Goal: Task Accomplishment & Management: Complete application form

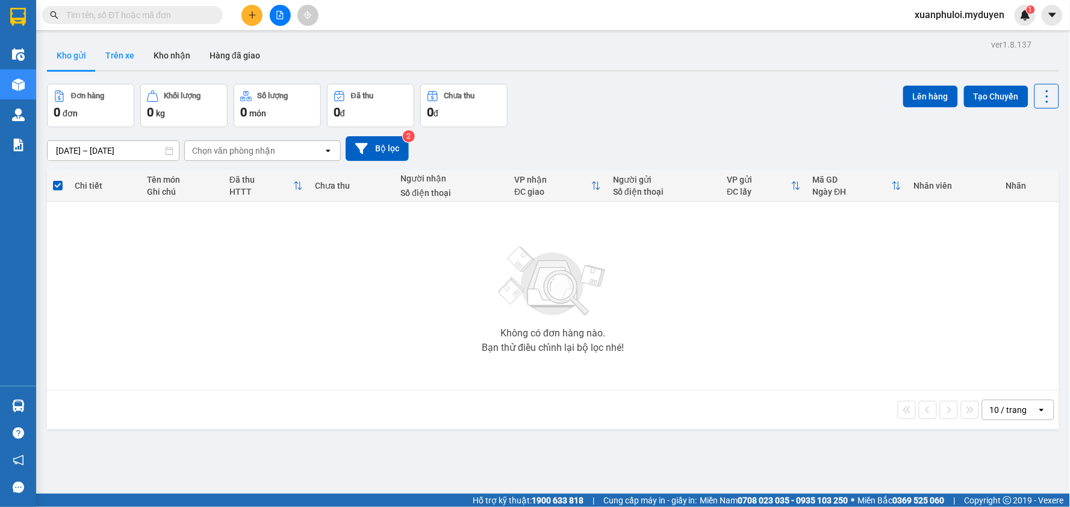
click at [115, 51] on button "Trên xe" at bounding box center [120, 55] width 48 height 29
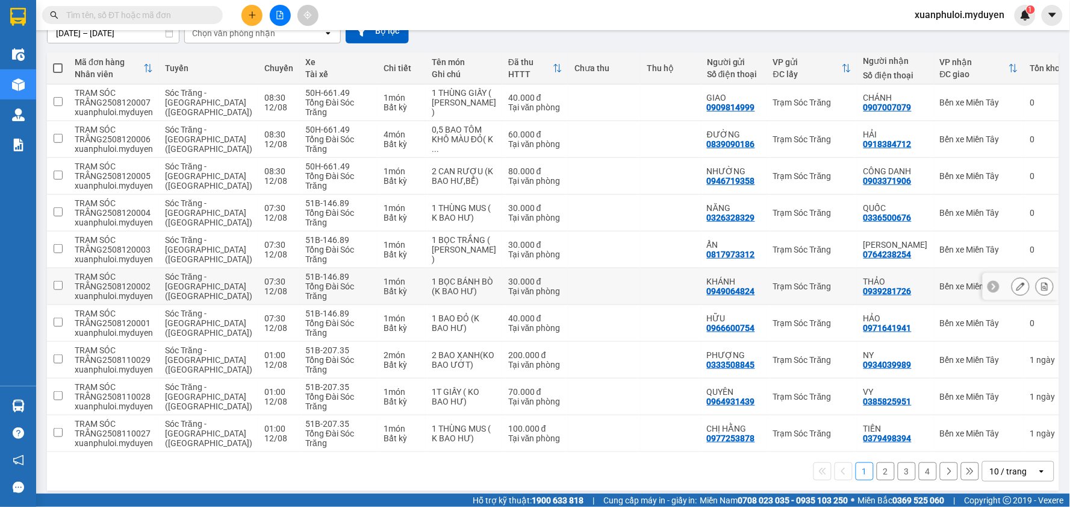
scroll to position [125, 0]
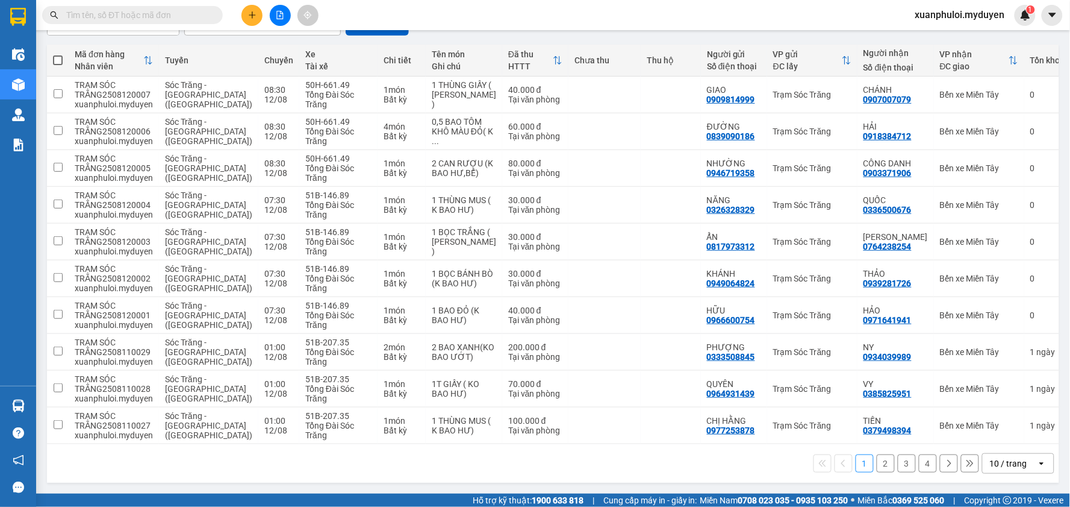
click at [877, 465] on button "2" at bounding box center [886, 463] width 18 height 18
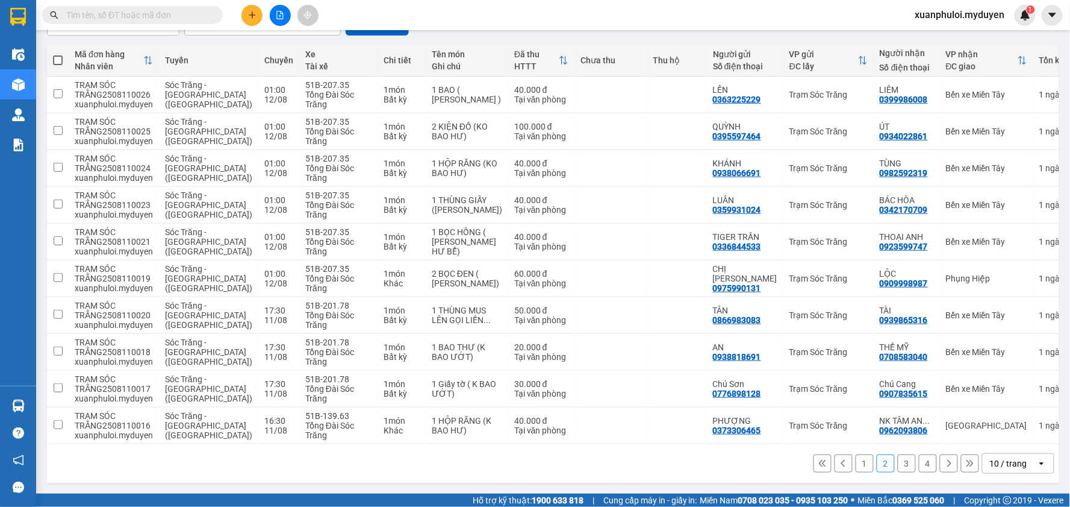
click at [898, 465] on button "3" at bounding box center [907, 463] width 18 height 18
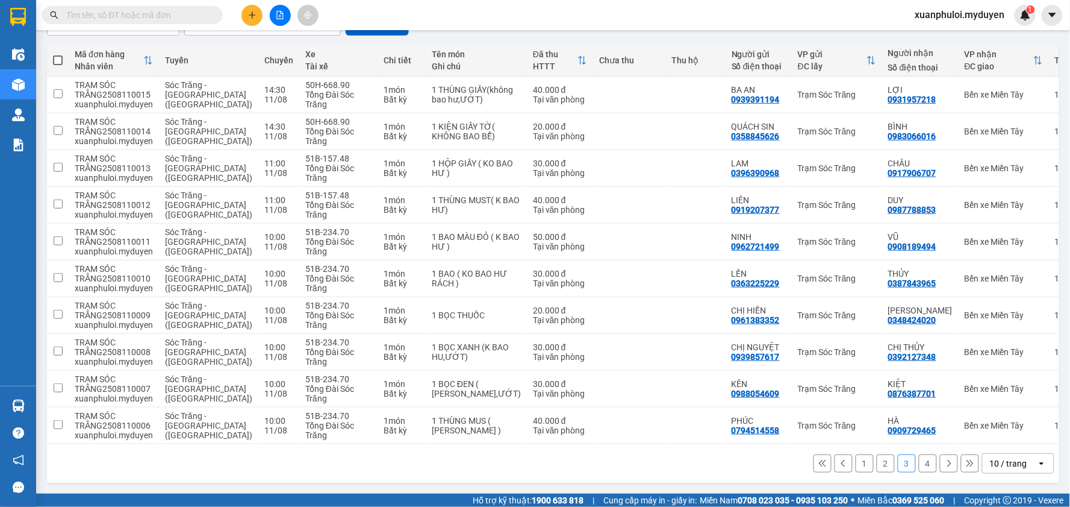
click at [919, 466] on button "4" at bounding box center [928, 463] width 18 height 18
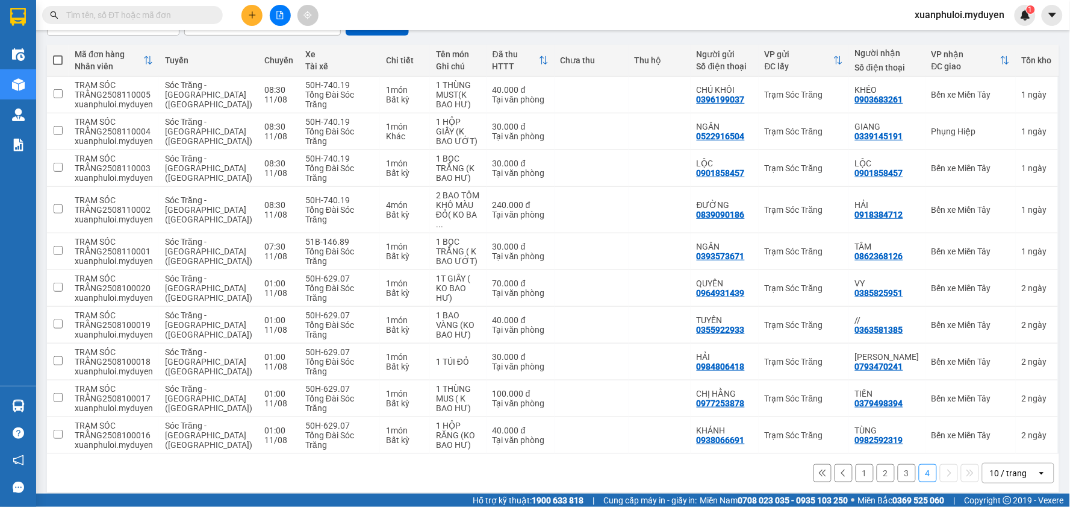
click at [898, 464] on button "3" at bounding box center [907, 473] width 18 height 18
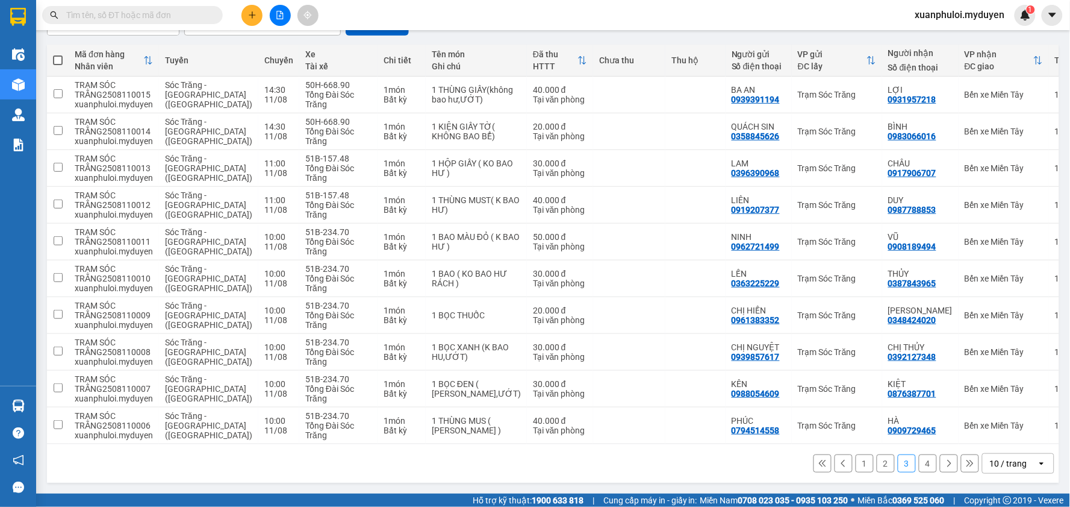
click at [877, 462] on button "2" at bounding box center [886, 463] width 18 height 18
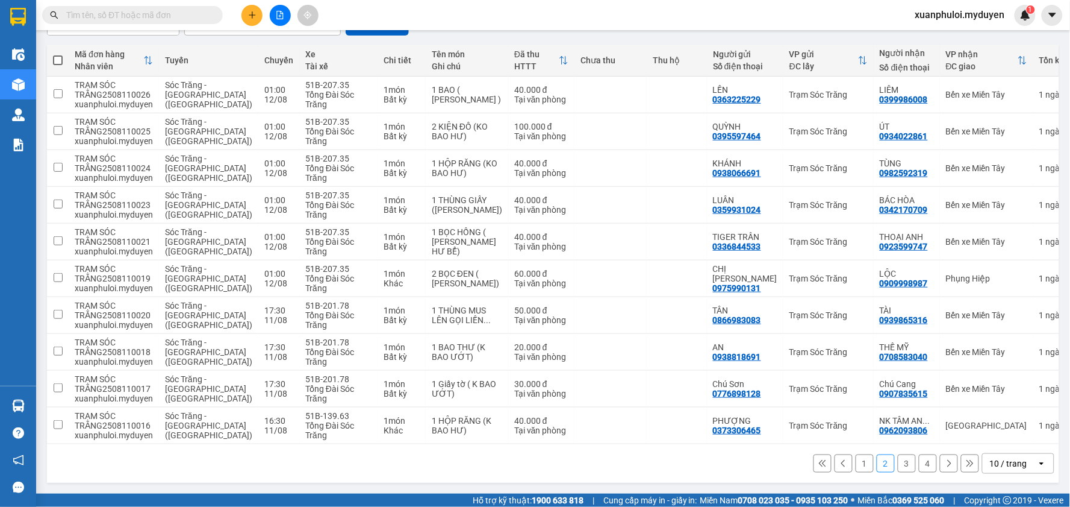
click at [856, 462] on button "1" at bounding box center [865, 463] width 18 height 18
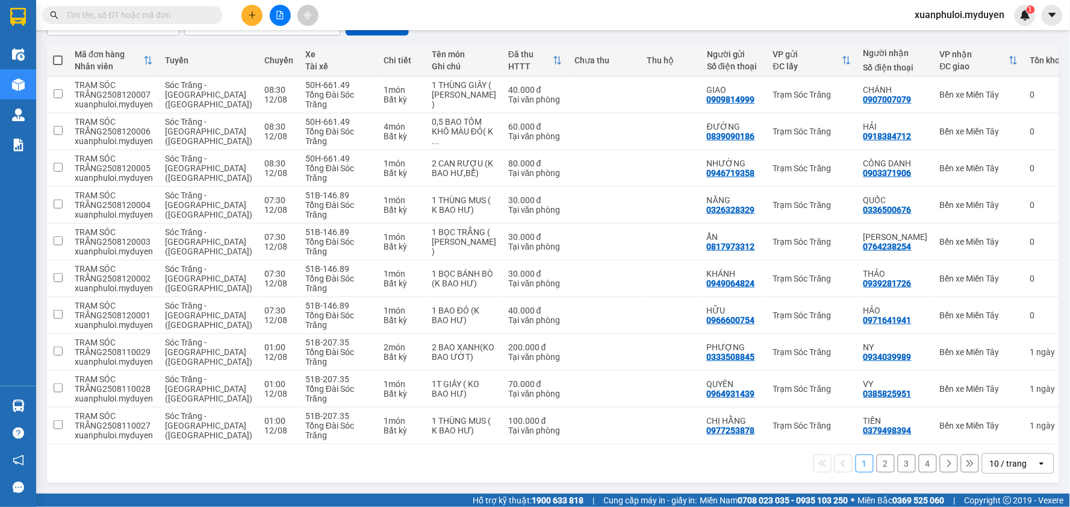
click at [172, 18] on input "text" at bounding box center [137, 14] width 142 height 13
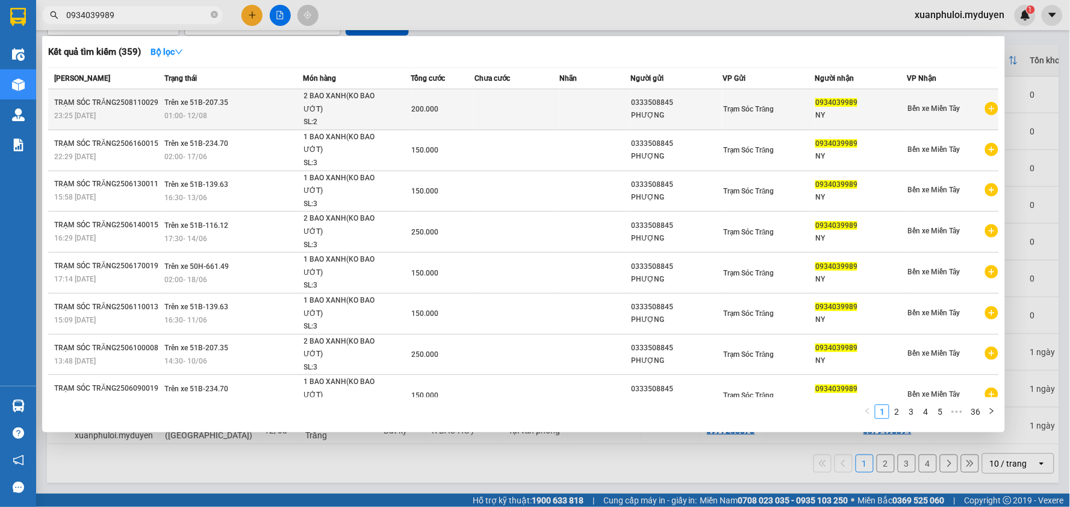
type input "0934039989"
click at [550, 105] on td at bounding box center [517, 109] width 85 height 41
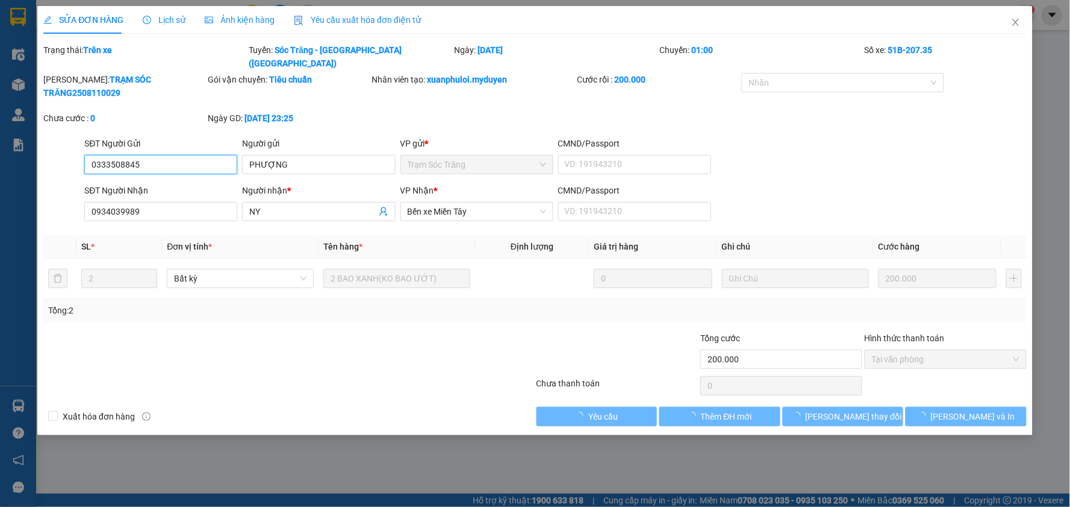
type input "0333508845"
type input "0934039989"
type input "200.000"
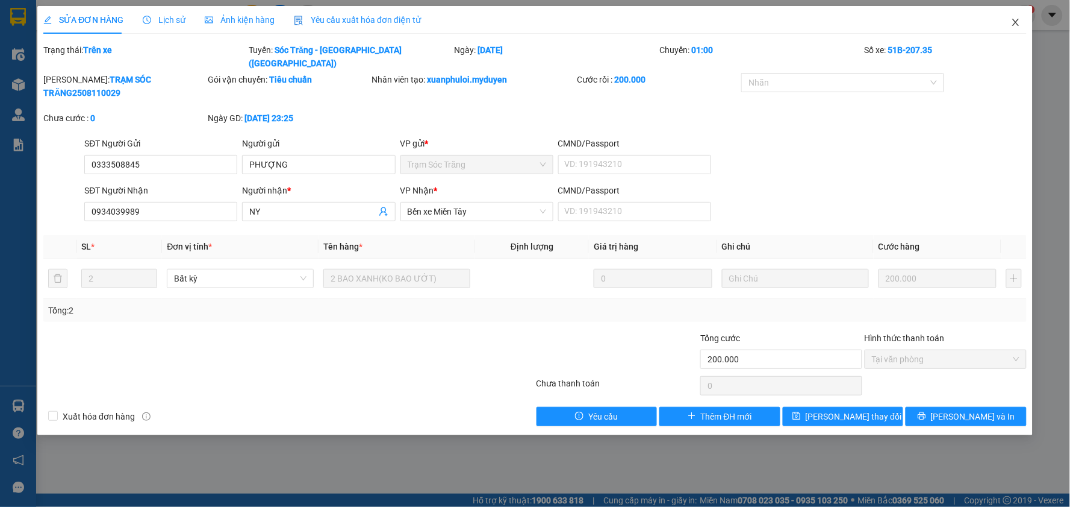
click at [1016, 22] on icon "close" at bounding box center [1016, 22] width 10 height 10
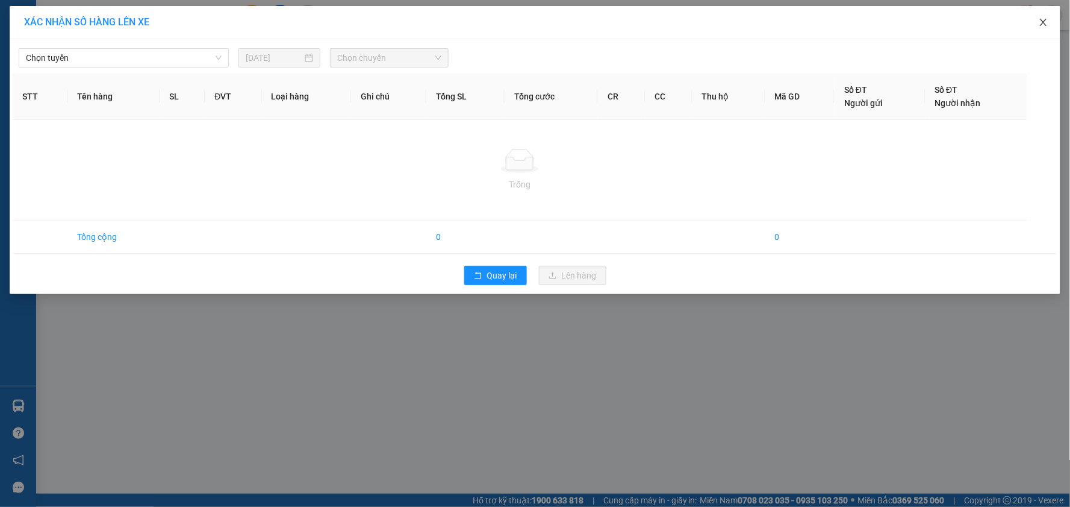
click at [1047, 22] on icon "close" at bounding box center [1044, 22] width 10 height 10
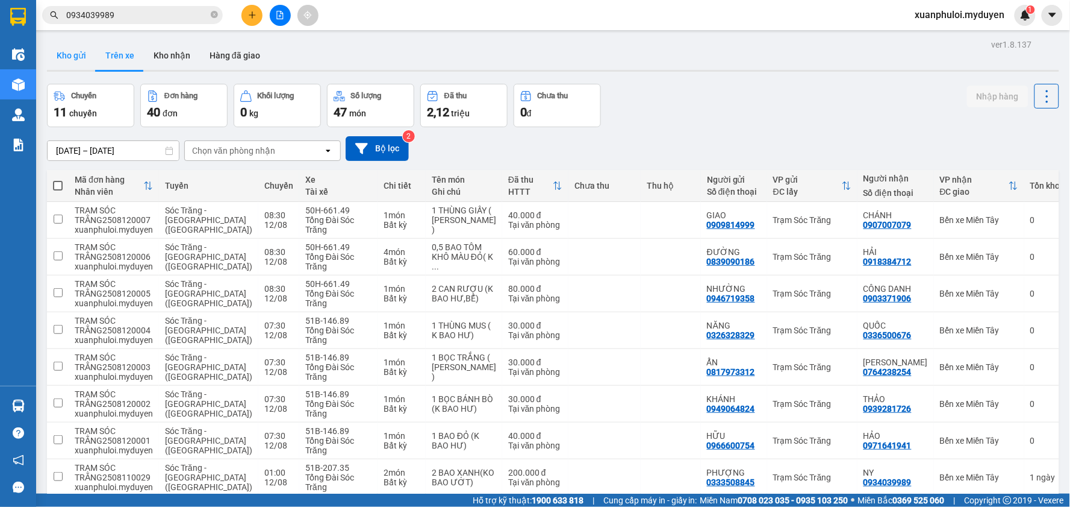
click at [64, 49] on button "Kho gửi" at bounding box center [71, 55] width 49 height 29
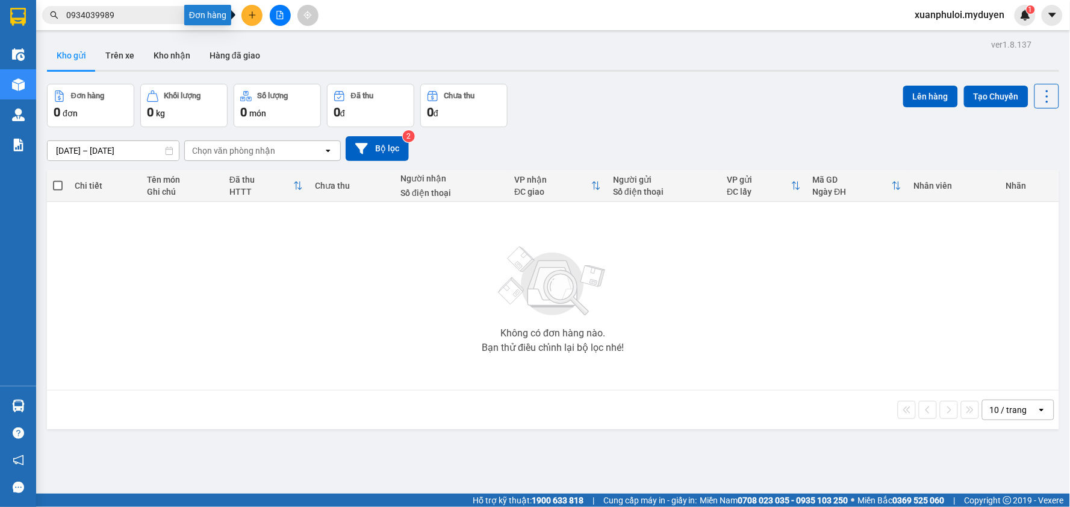
click at [255, 19] on button at bounding box center [252, 15] width 21 height 21
click at [270, 43] on div "Tạo đơn hàng" at bounding box center [294, 45] width 90 height 23
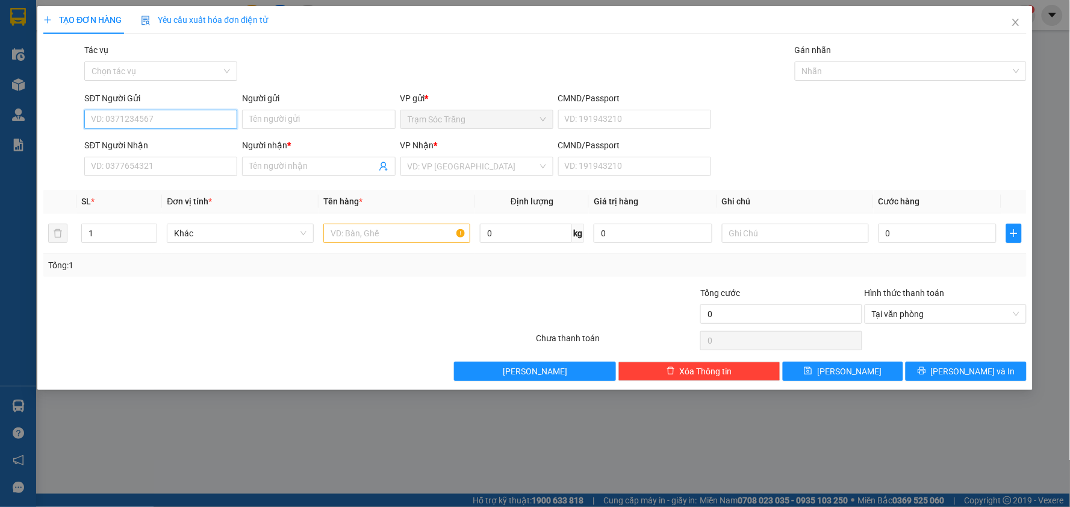
click at [186, 118] on input "SĐT Người Gửi" at bounding box center [160, 119] width 153 height 19
click at [154, 140] on div "0815085714 - KIỆT" at bounding box center [161, 143] width 139 height 13
type input "0815085714"
type input "KIỆT"
type input "0916913949"
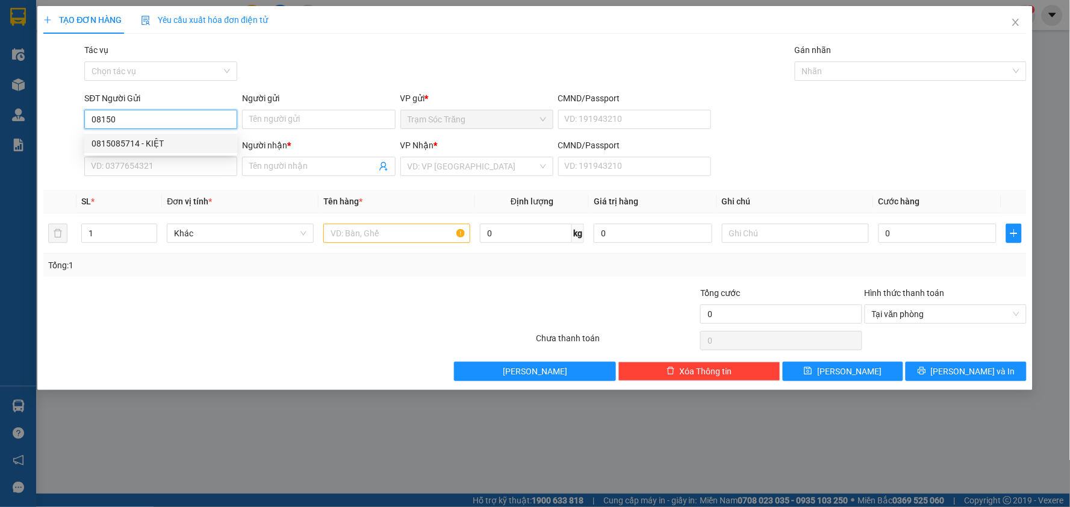
type input "LÂM"
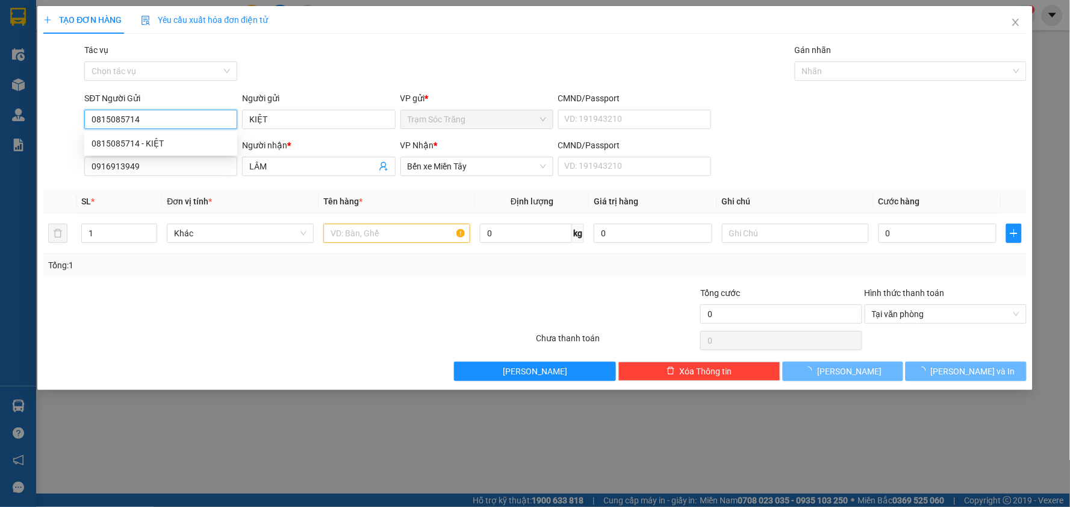
type input "80.000"
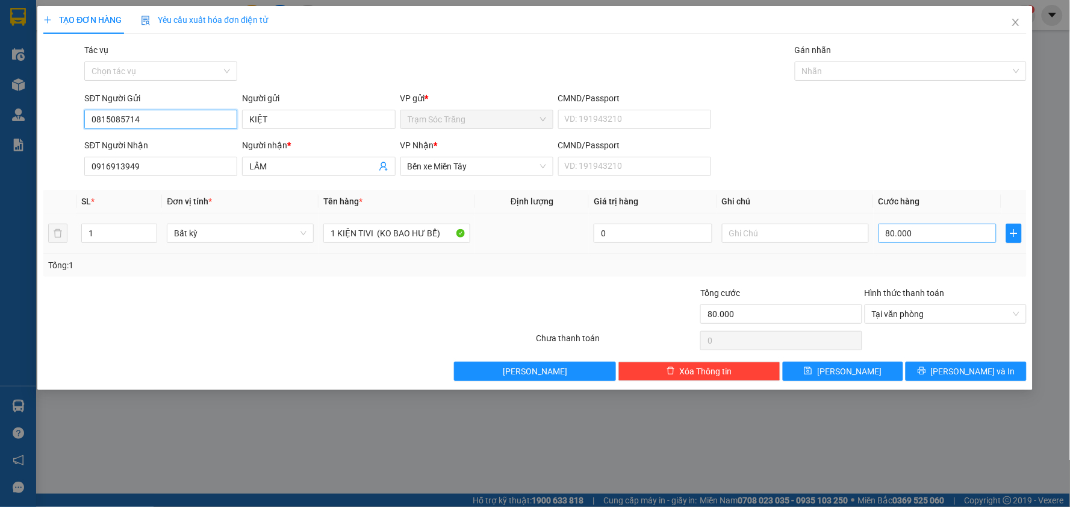
type input "0815085714"
click at [949, 236] on input "80.000" at bounding box center [938, 232] width 119 height 19
type input "1"
type input "15"
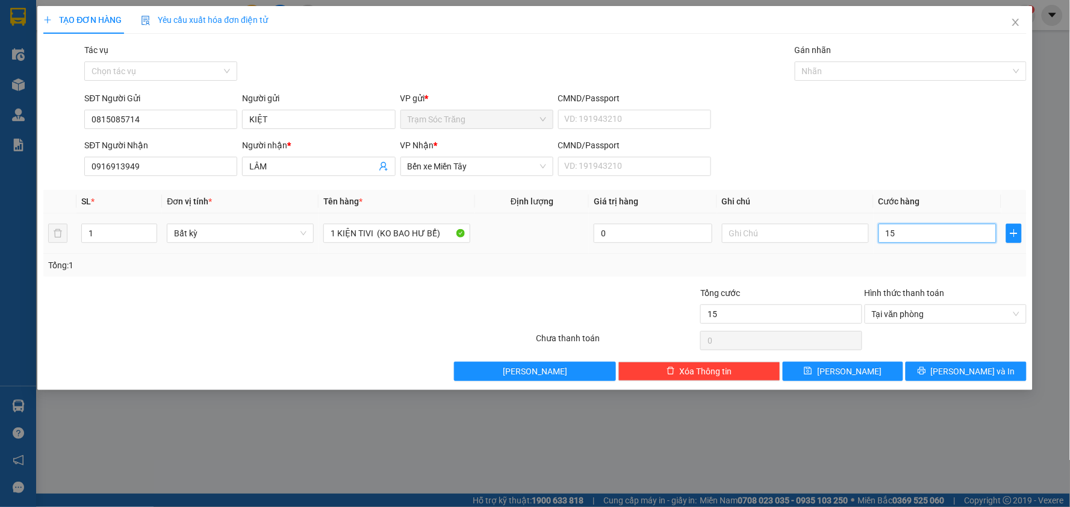
type input "150"
type input "1.500"
type input "15.000"
type input "150.000"
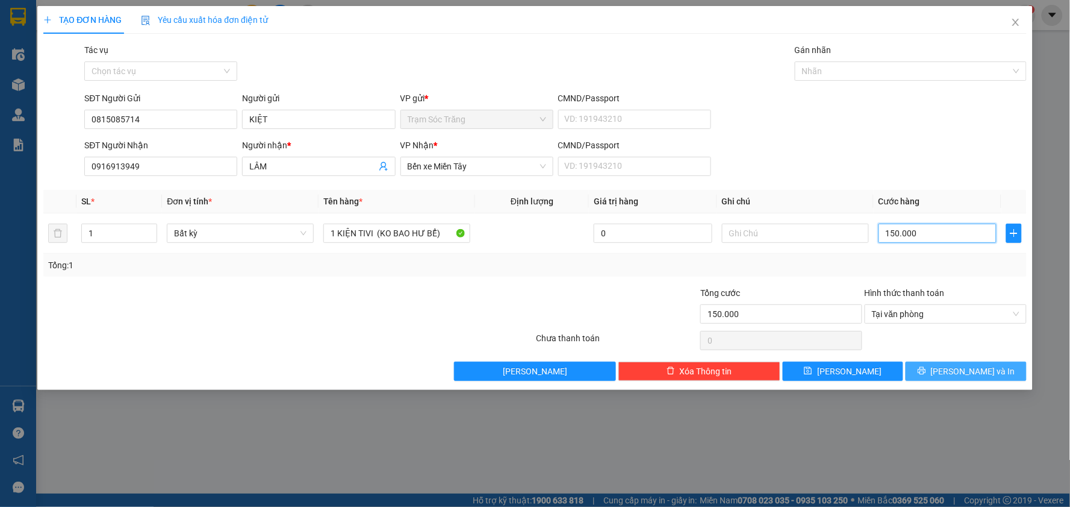
type input "150.000"
click at [994, 370] on button "[PERSON_NAME] và In" at bounding box center [966, 370] width 121 height 19
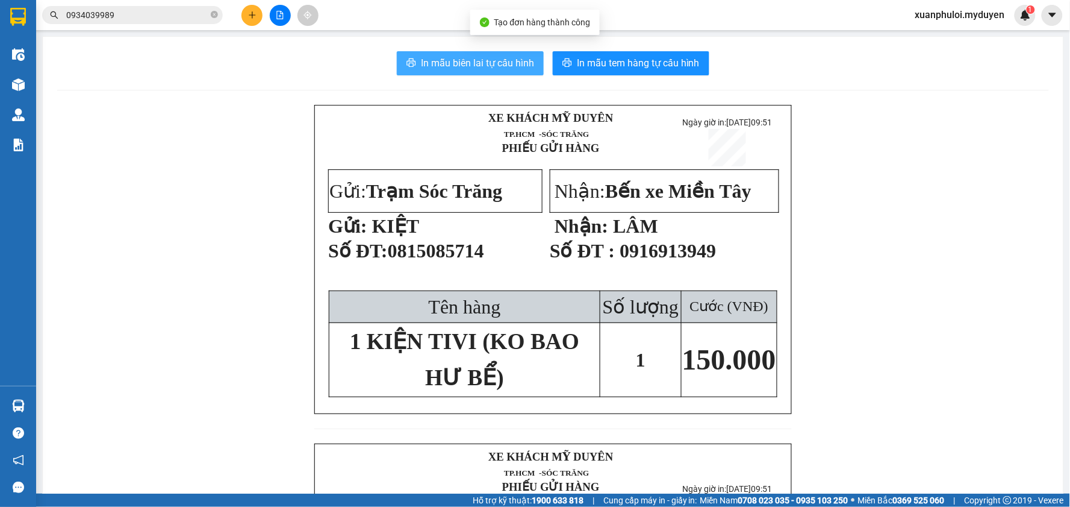
click at [488, 62] on span "In mẫu biên lai tự cấu hình" at bounding box center [477, 62] width 113 height 15
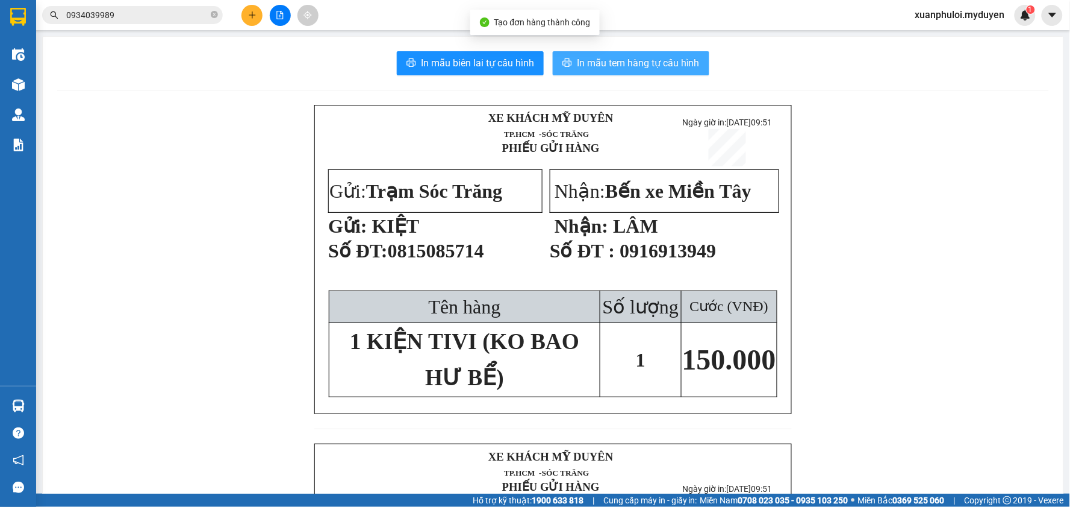
click at [651, 61] on span "In mẫu tem hàng tự cấu hình" at bounding box center [638, 62] width 123 height 15
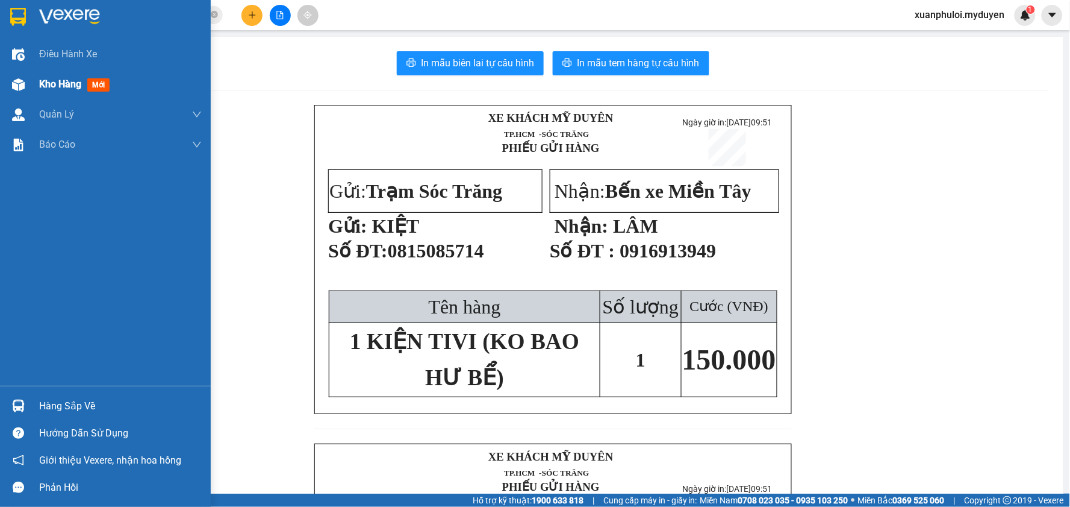
click at [44, 81] on span "Kho hàng" at bounding box center [60, 83] width 42 height 11
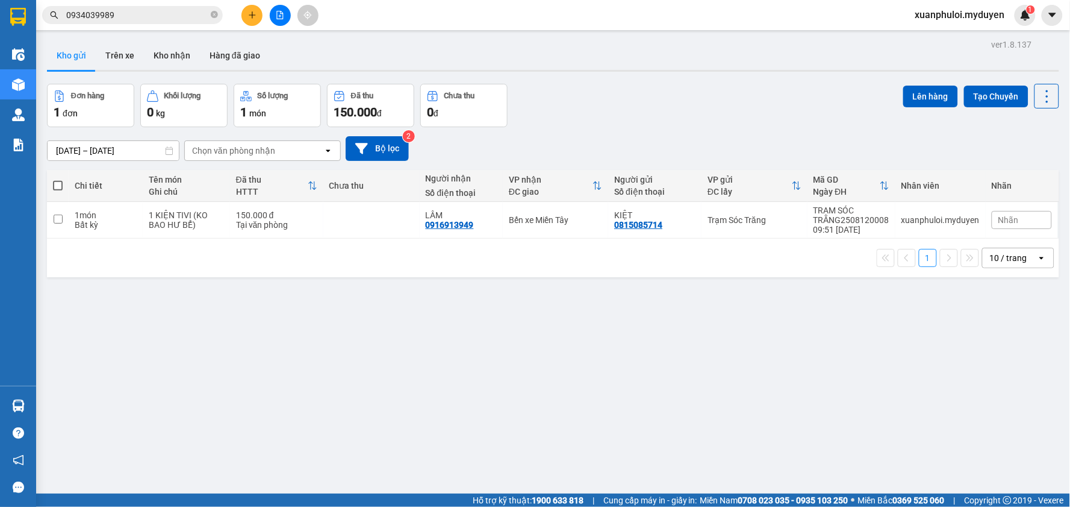
click at [247, 13] on button at bounding box center [252, 15] width 21 height 21
click at [293, 43] on div "Tạo đơn hàng" at bounding box center [299, 45] width 52 height 13
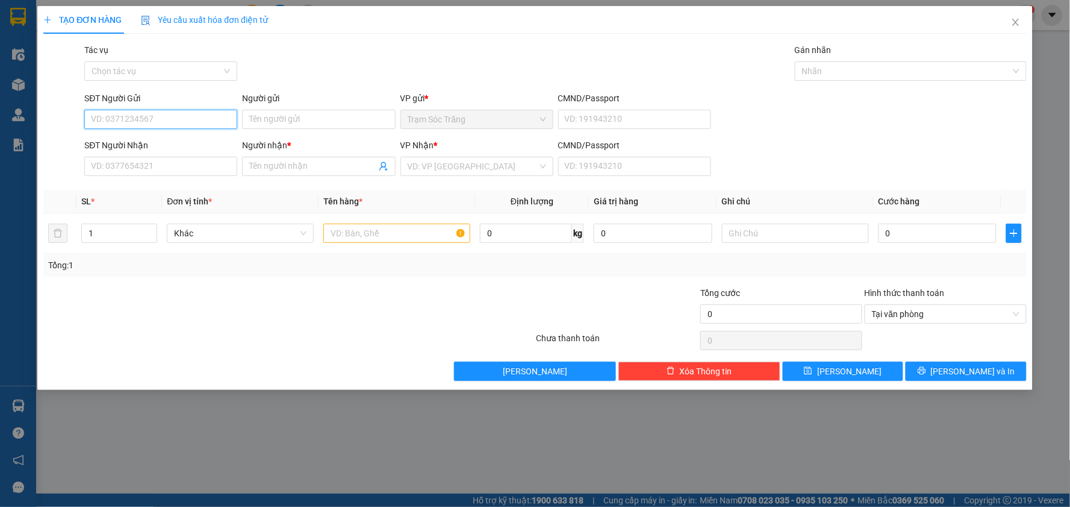
click at [184, 116] on input "SĐT Người Gửi" at bounding box center [160, 119] width 153 height 19
click at [160, 140] on div "0969944280 - [PERSON_NAME]" at bounding box center [161, 143] width 139 height 13
type input "0969944280"
type input "ANH HOÀNG"
type input "0948281681"
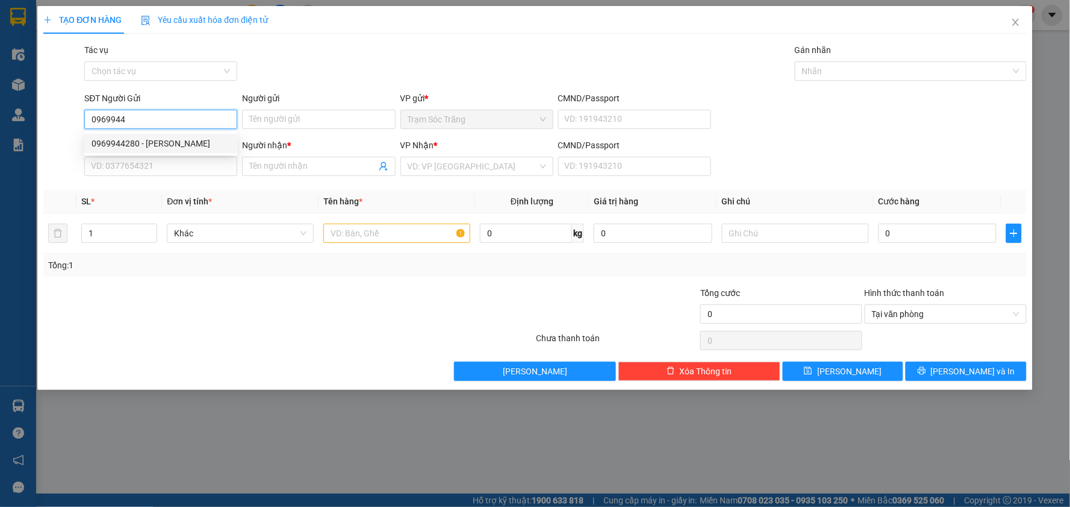
type input "PHƯƠNG"
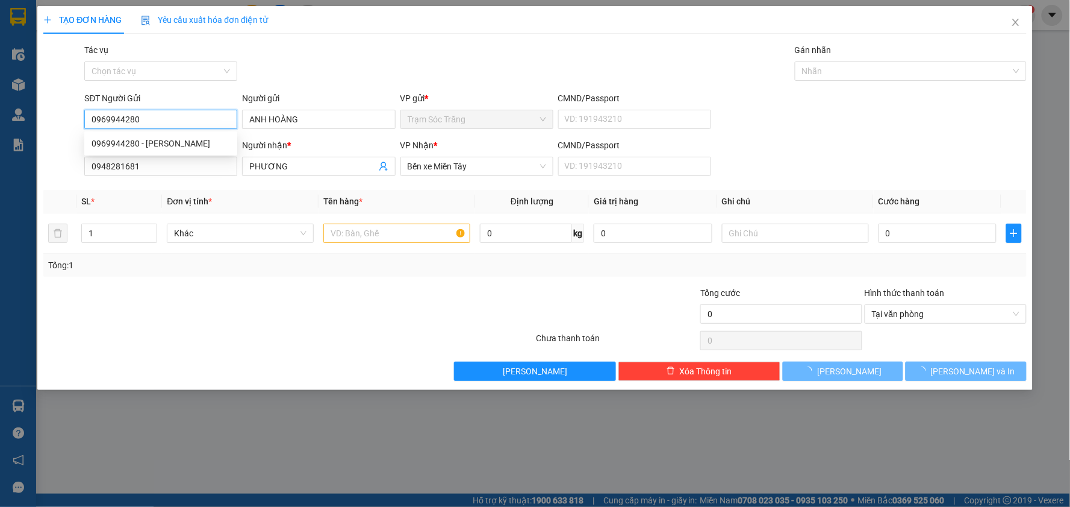
type input "50.000"
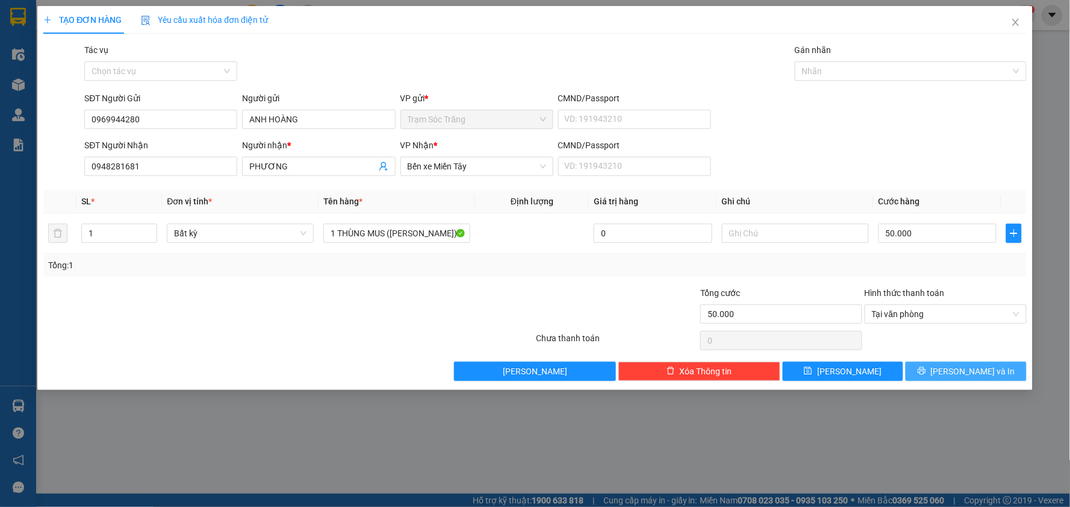
click at [968, 372] on span "[PERSON_NAME] và In" at bounding box center [973, 370] width 84 height 13
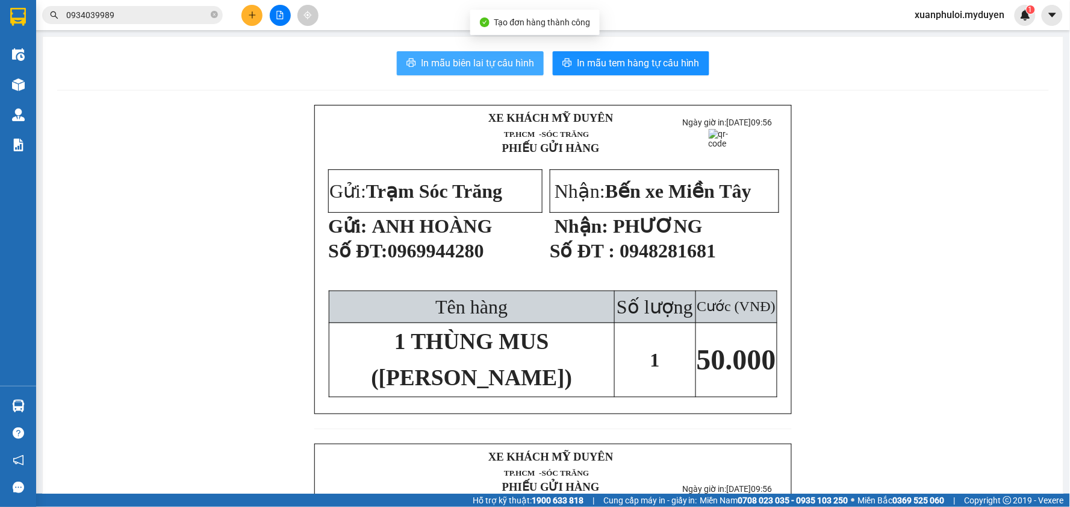
click at [470, 61] on span "In mẫu biên lai tự cấu hình" at bounding box center [477, 62] width 113 height 15
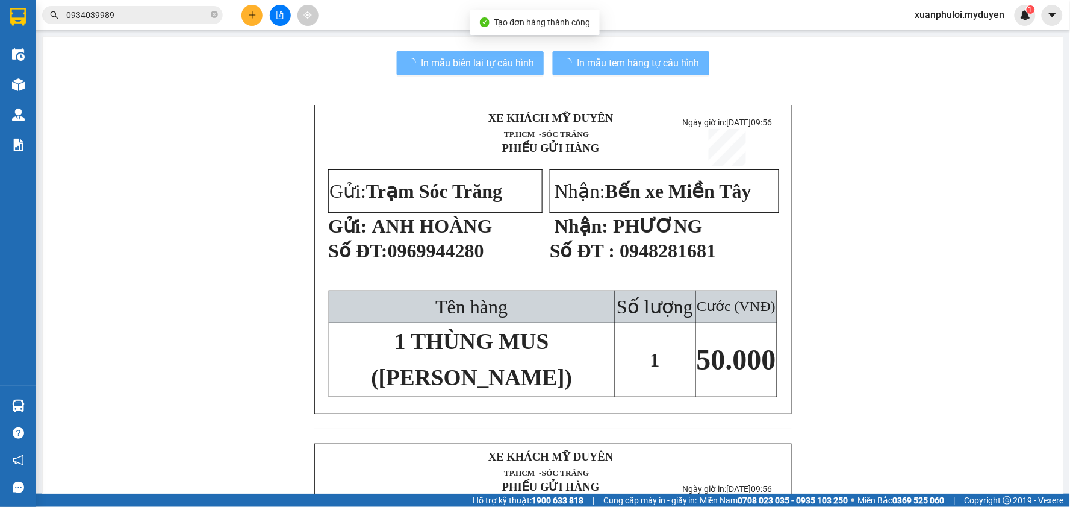
click at [646, 69] on span "In mẫu tem hàng tự cấu hình" at bounding box center [638, 62] width 123 height 15
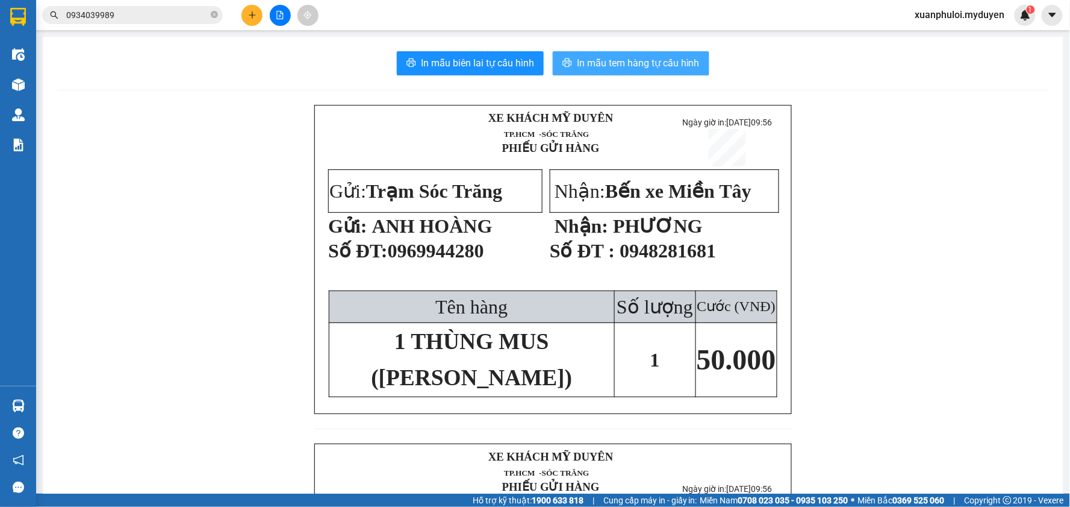
click at [646, 59] on span "In mẫu tem hàng tự cấu hình" at bounding box center [638, 62] width 123 height 15
click at [254, 16] on icon "plus" at bounding box center [252, 15] width 8 height 8
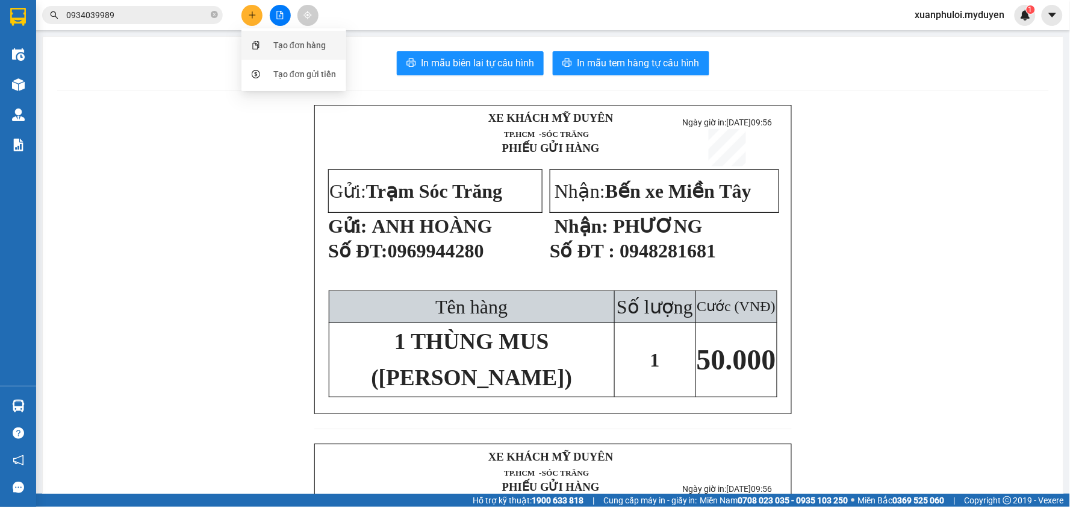
click at [277, 39] on div "Tạo đơn hàng" at bounding box center [299, 45] width 52 height 13
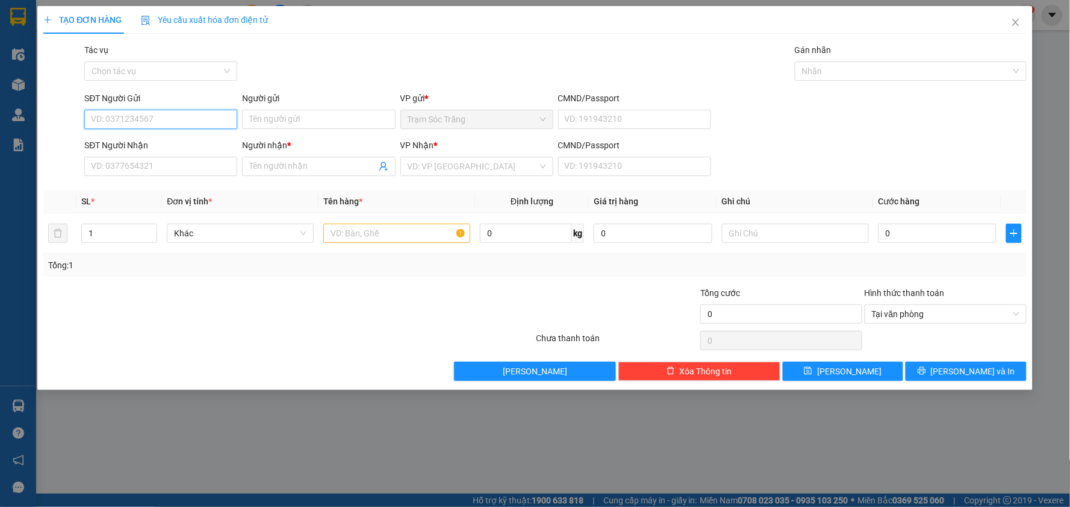
click at [188, 116] on input "SĐT Người Gửi" at bounding box center [160, 119] width 153 height 19
click at [134, 137] on div "0827303525 - CHỊ PHƯỢNG" at bounding box center [161, 143] width 139 height 13
type input "0827303525"
type input "CHỊ PHƯỢNG"
type input "0919212517"
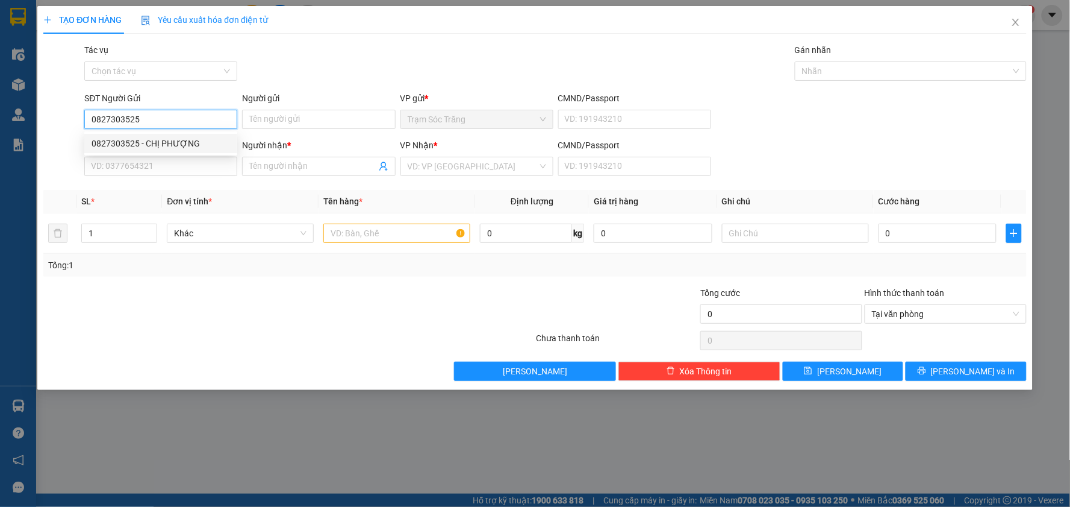
type input "MAI VÀNG"
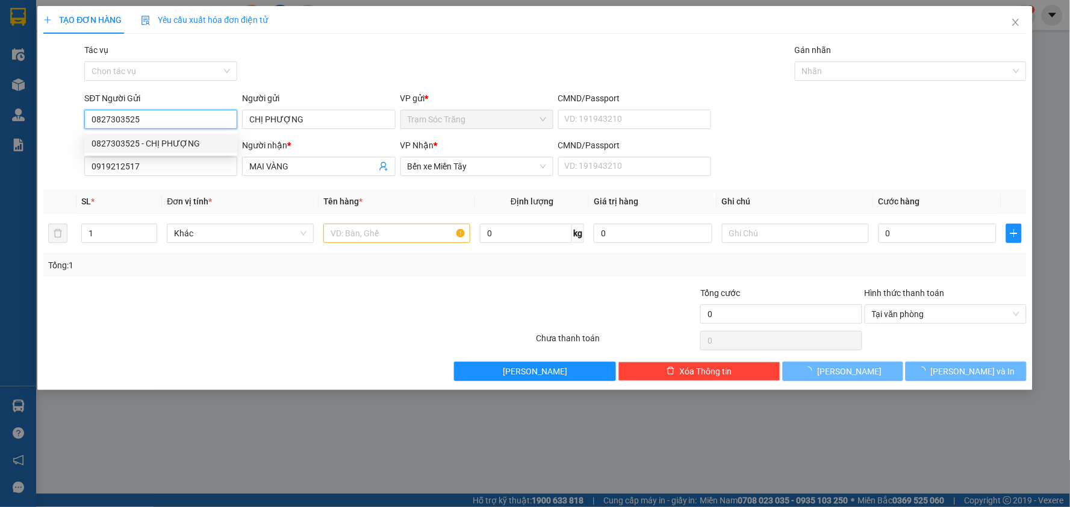
type input "20.000"
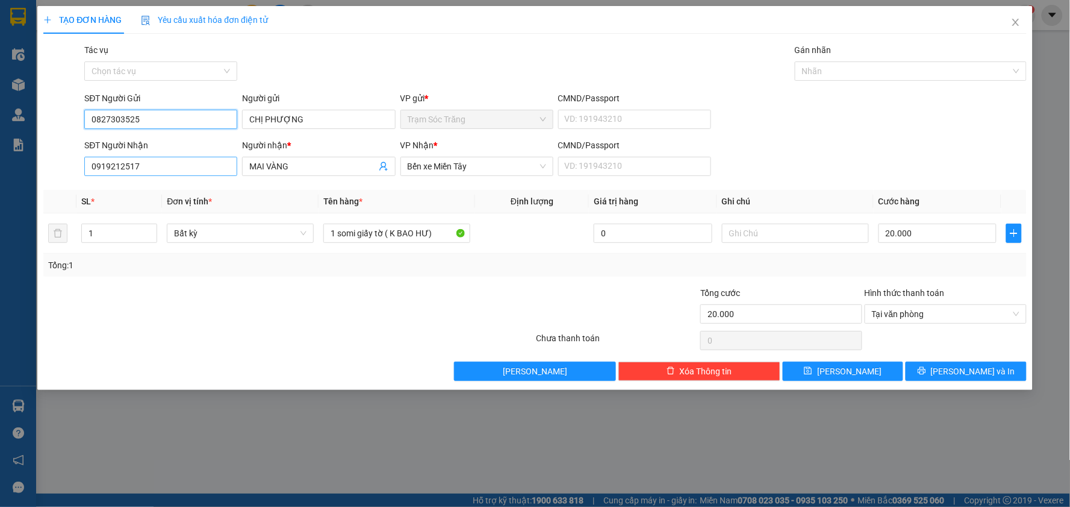
type input "0827303525"
click at [166, 167] on input "0919212517" at bounding box center [160, 166] width 153 height 19
type input "0934848041"
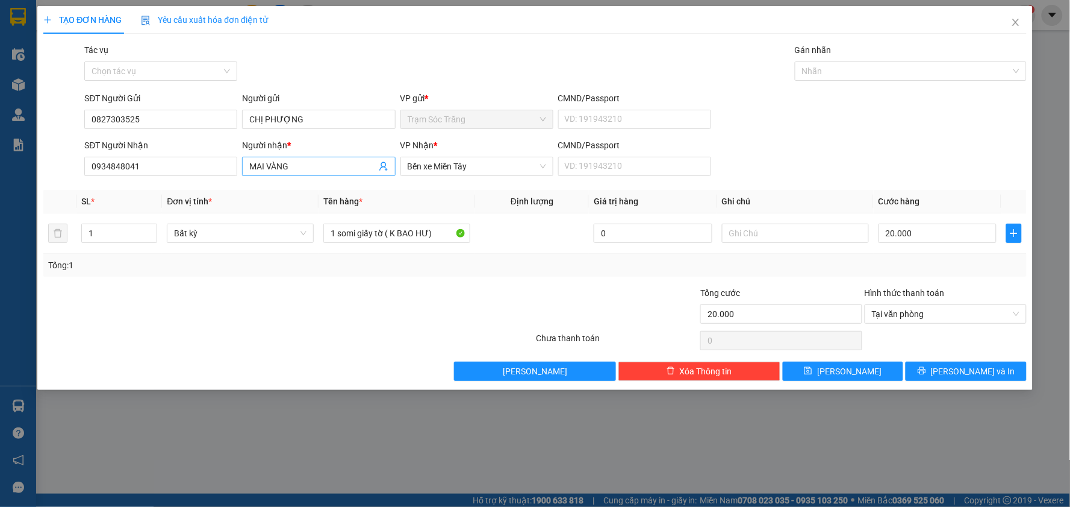
click at [317, 170] on input "MAI VÀNG" at bounding box center [312, 166] width 126 height 13
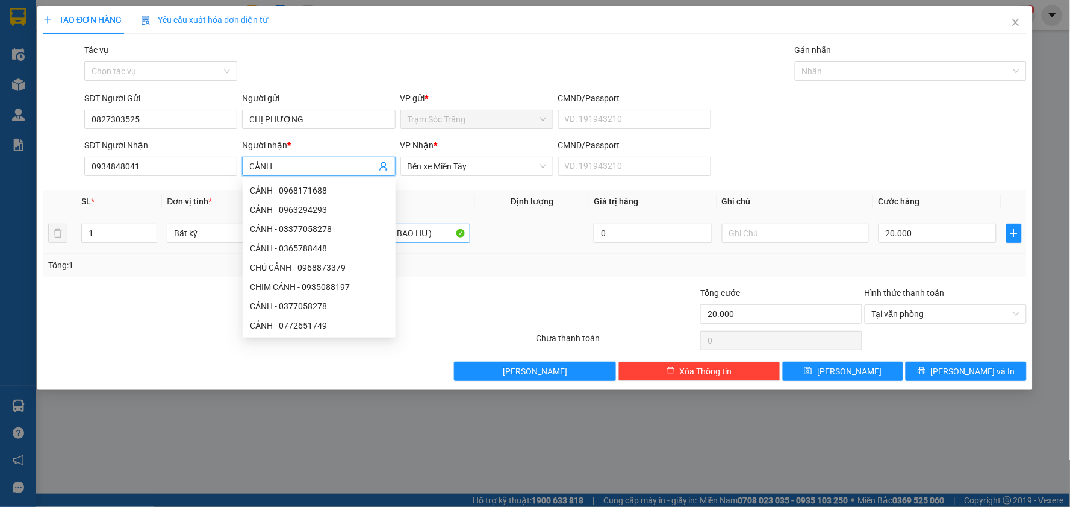
type input "CẢNH"
click at [436, 234] on input "1 somi giấy tờ ( K BAO HƯ)" at bounding box center [396, 232] width 147 height 19
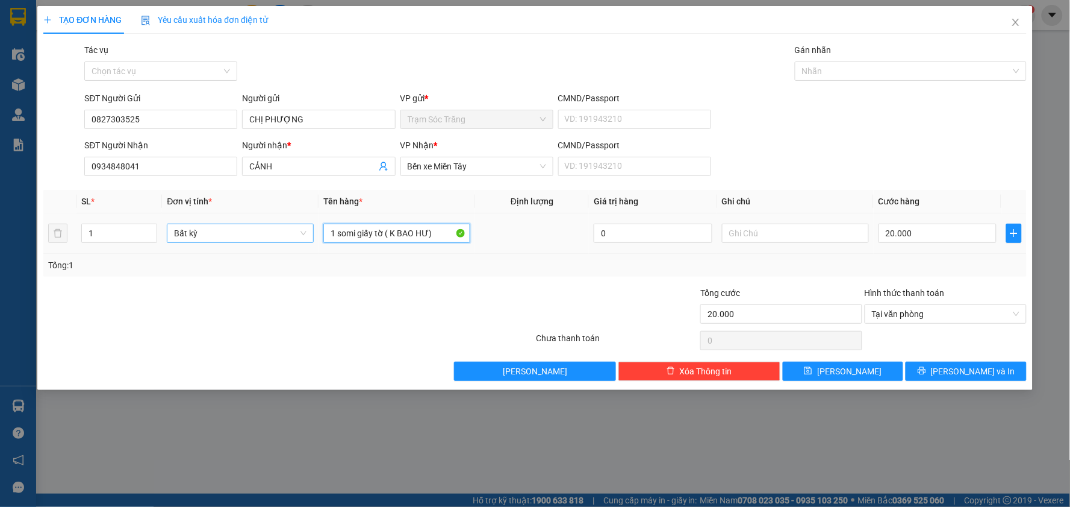
drag, startPoint x: 377, startPoint y: 232, endPoint x: 280, endPoint y: 232, distance: 97.0
click at [280, 232] on tr "1 Bất kỳ 1 somi giấy tờ ( K BAO HƯ) 0 20.000" at bounding box center [535, 233] width 984 height 40
type input "2 BALO ( K BAO HƯ)"
click at [919, 224] on input "20.000" at bounding box center [938, 232] width 119 height 19
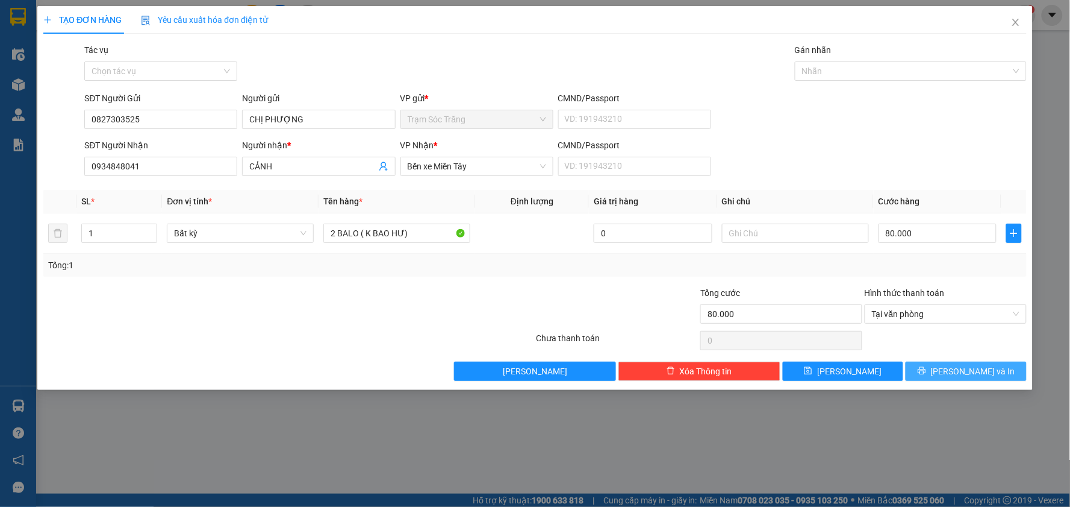
click at [956, 375] on span "[PERSON_NAME] và In" at bounding box center [973, 370] width 84 height 13
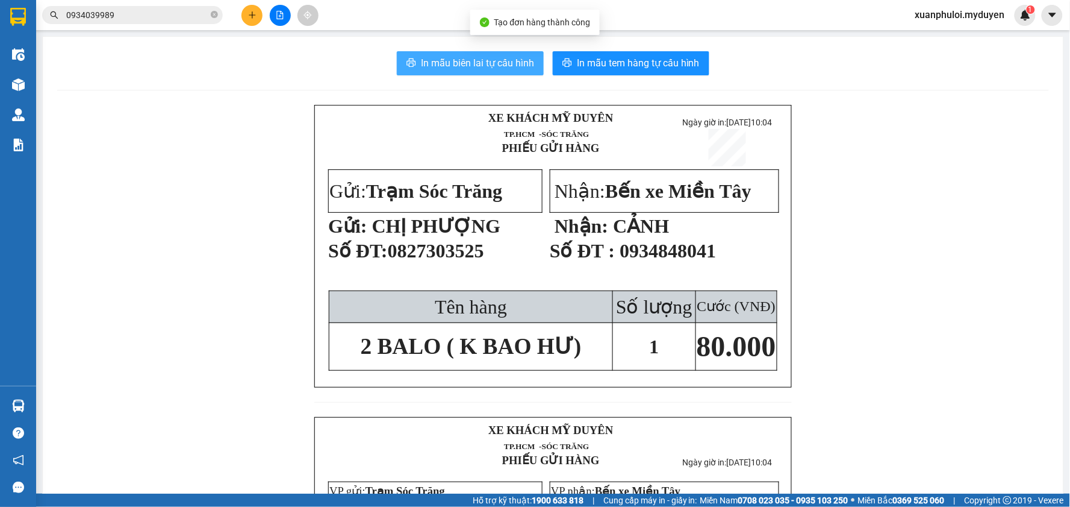
click at [485, 61] on span "In mẫu biên lai tự cấu hình" at bounding box center [477, 62] width 113 height 15
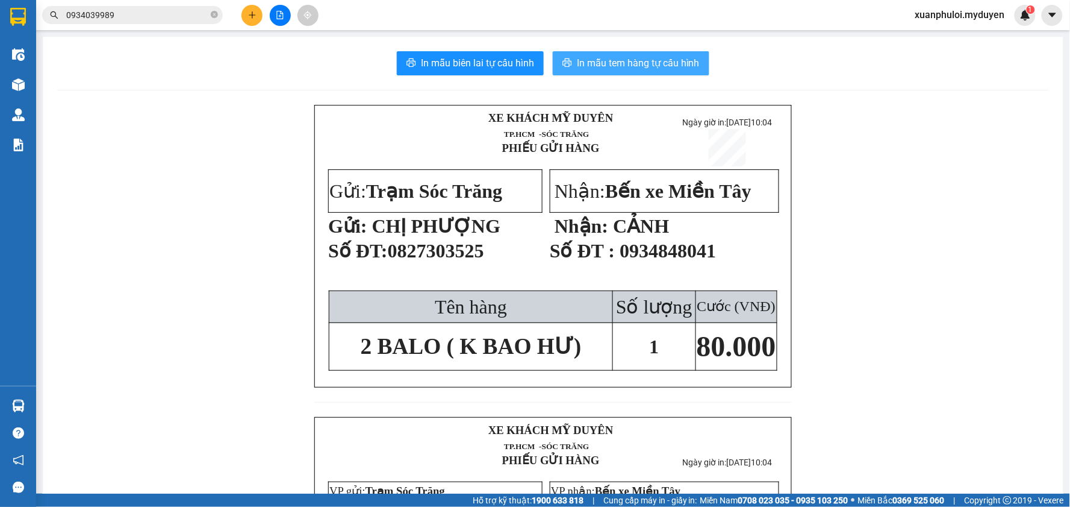
click at [646, 57] on span "In mẫu tem hàng tự cấu hình" at bounding box center [638, 62] width 123 height 15
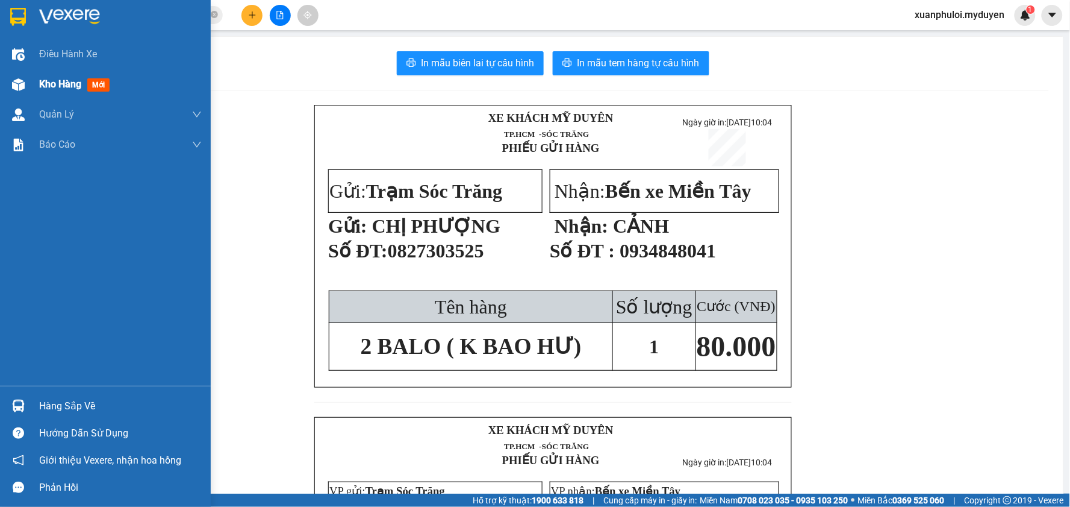
click at [70, 81] on span "Kho hàng" at bounding box center [60, 83] width 42 height 11
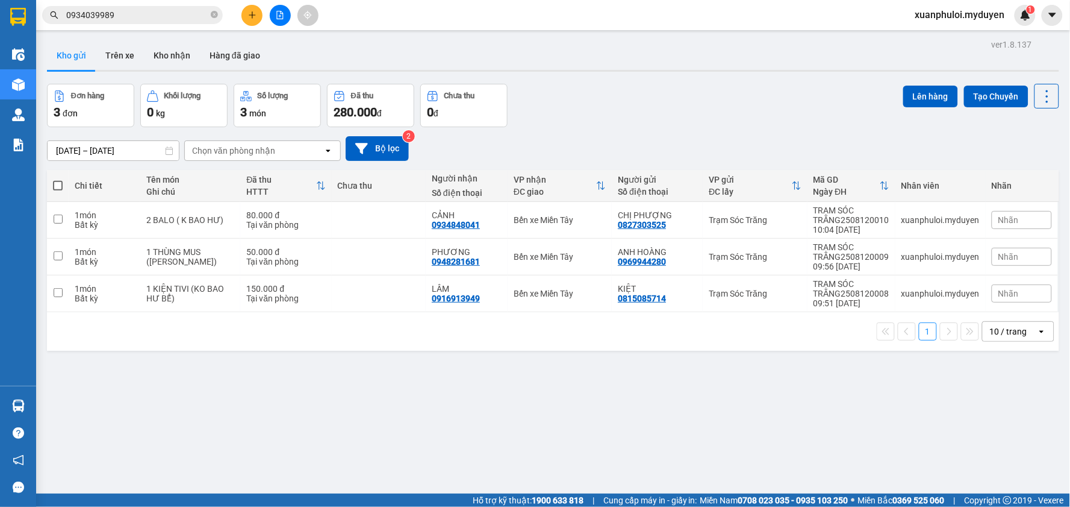
click at [60, 184] on span at bounding box center [58, 186] width 10 height 10
click at [58, 179] on input "checkbox" at bounding box center [58, 179] width 0 height 0
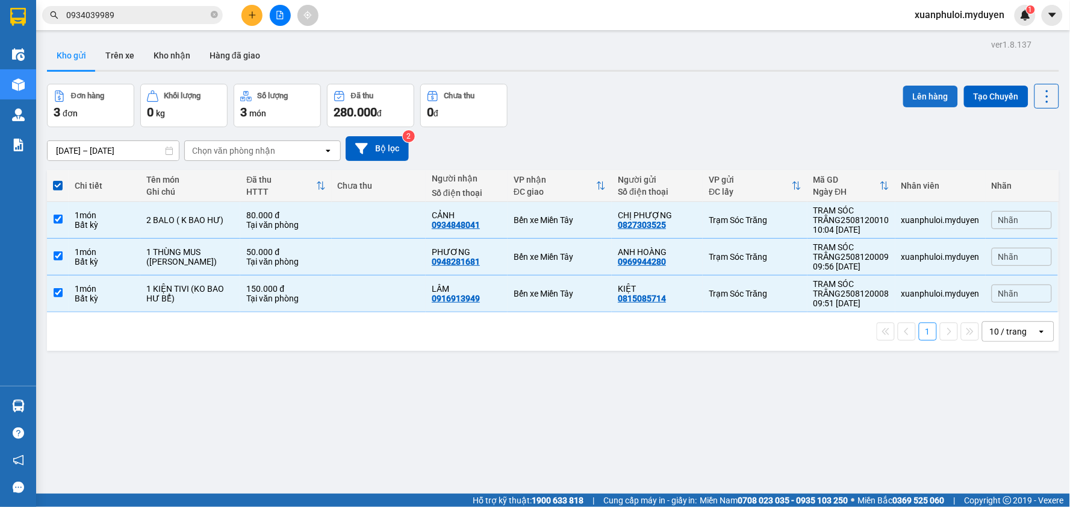
click at [942, 93] on button "Lên hàng" at bounding box center [930, 97] width 55 height 22
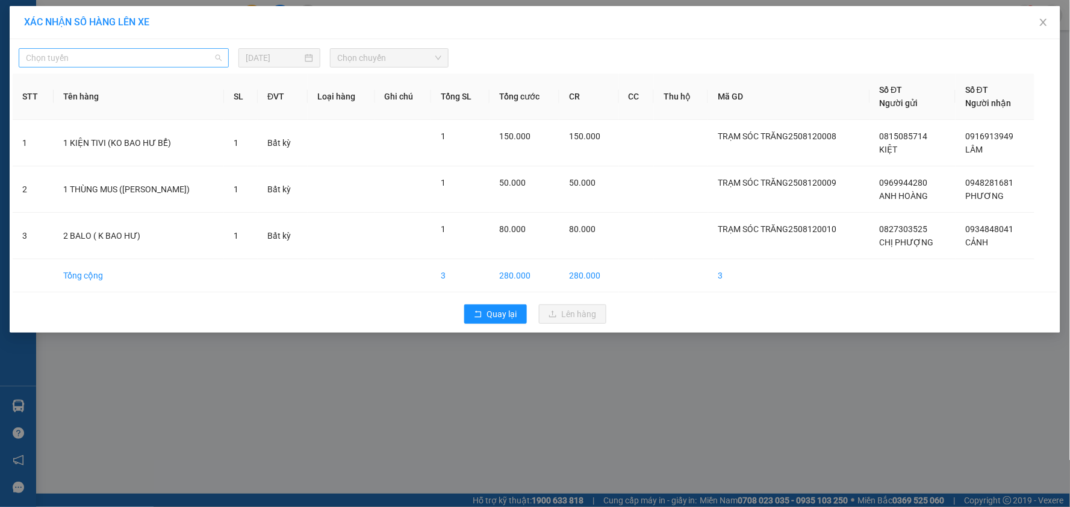
click at [142, 55] on span "Chọn tuyến" at bounding box center [124, 58] width 196 height 18
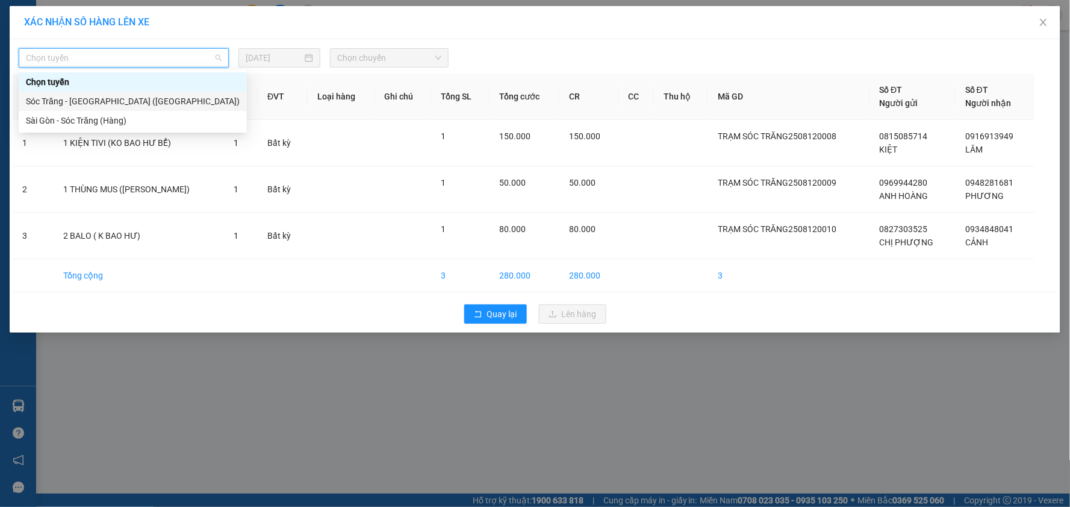
click at [101, 106] on div "Sóc Trăng - [GEOGRAPHIC_DATA] ([GEOGRAPHIC_DATA])" at bounding box center [133, 101] width 214 height 13
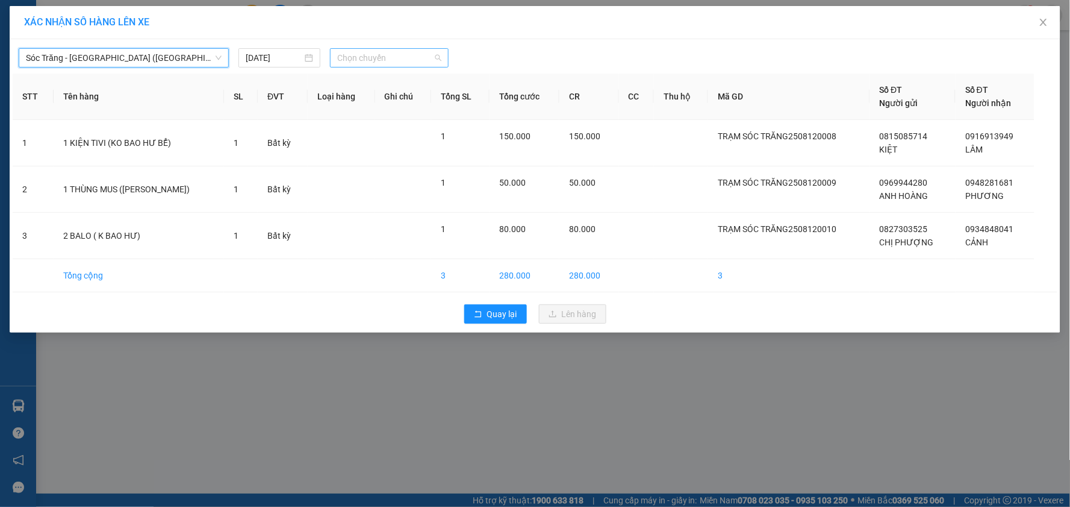
click at [366, 59] on span "Chọn chuyến" at bounding box center [389, 58] width 104 height 18
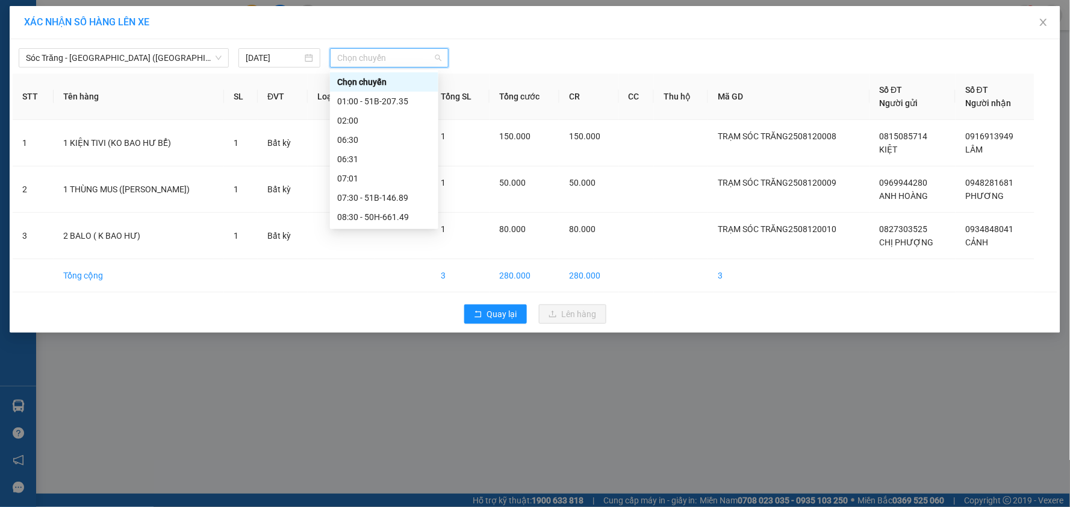
click at [381, 249] on div "10:00" at bounding box center [384, 255] width 94 height 13
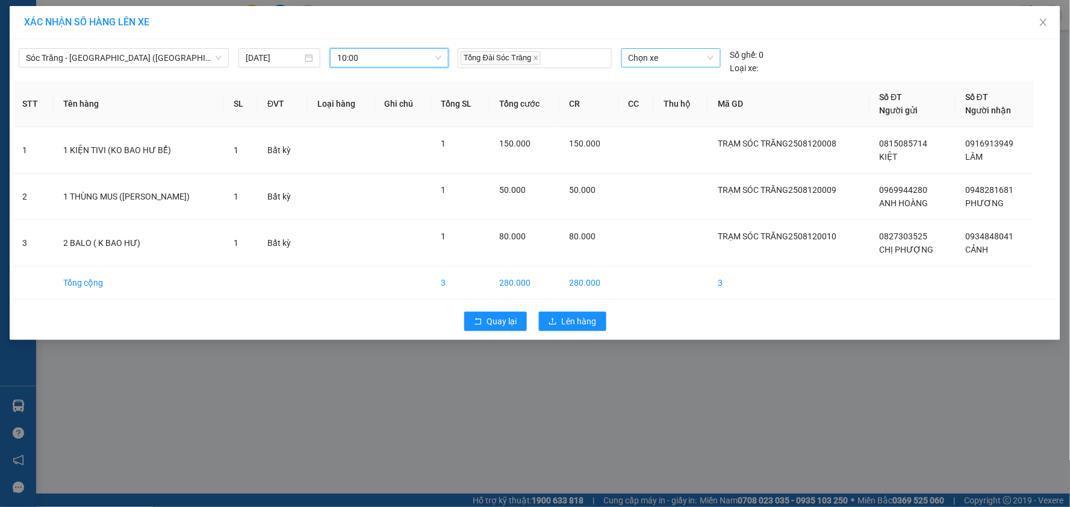
click at [659, 55] on span "Chọn xe" at bounding box center [671, 58] width 85 height 18
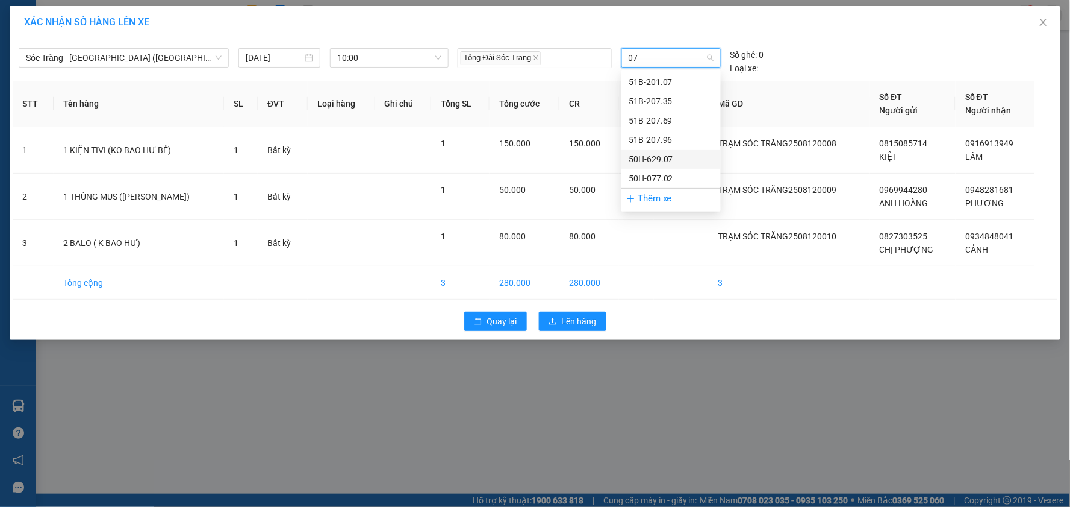
click at [677, 154] on div "50H-629.07" at bounding box center [671, 158] width 85 height 13
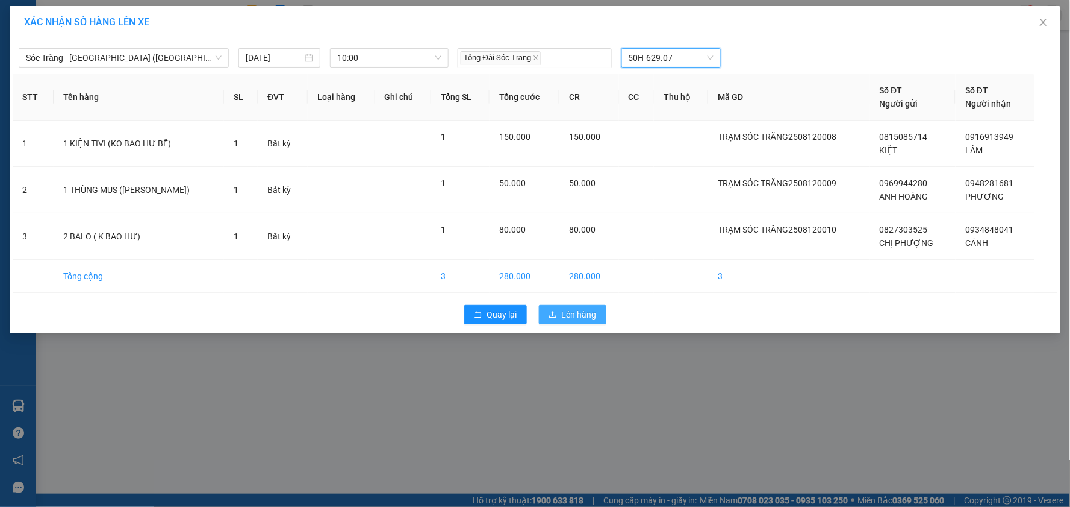
click at [590, 316] on span "Lên hàng" at bounding box center [579, 314] width 35 height 13
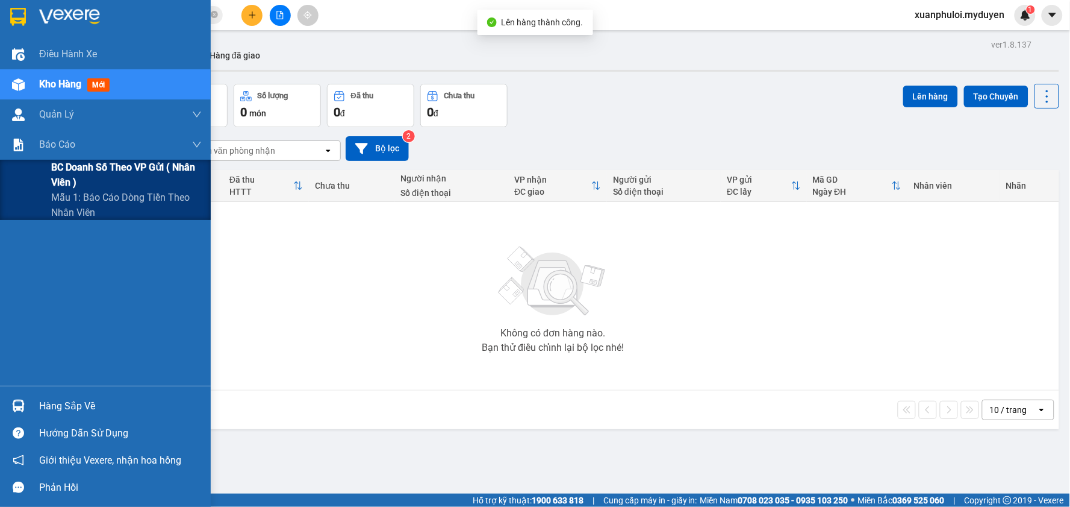
click at [64, 170] on span "BC doanh số theo VP gửi ( nhân viên )" at bounding box center [126, 175] width 151 height 30
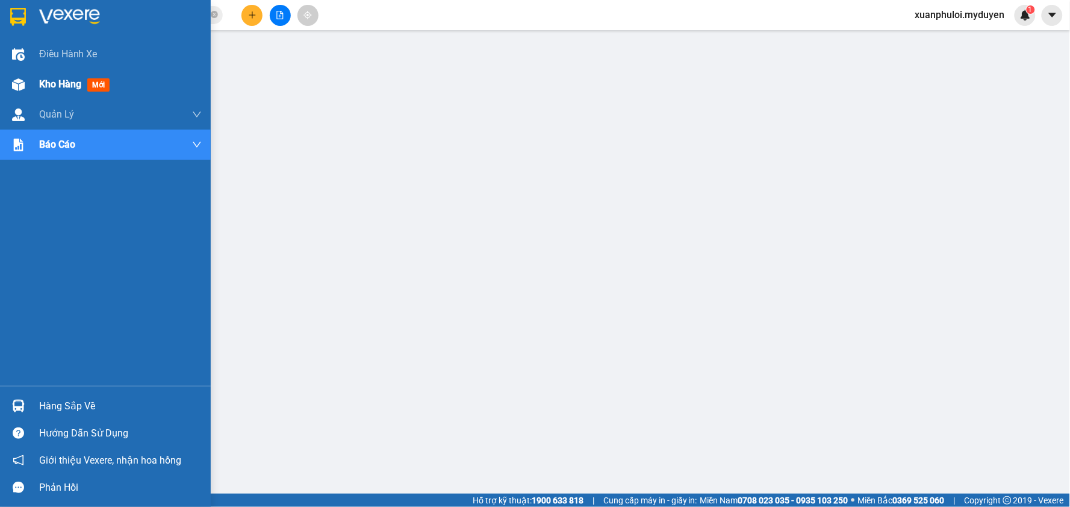
click at [64, 78] on span "Kho hàng" at bounding box center [60, 83] width 42 height 11
